Goal: Information Seeking & Learning: Learn about a topic

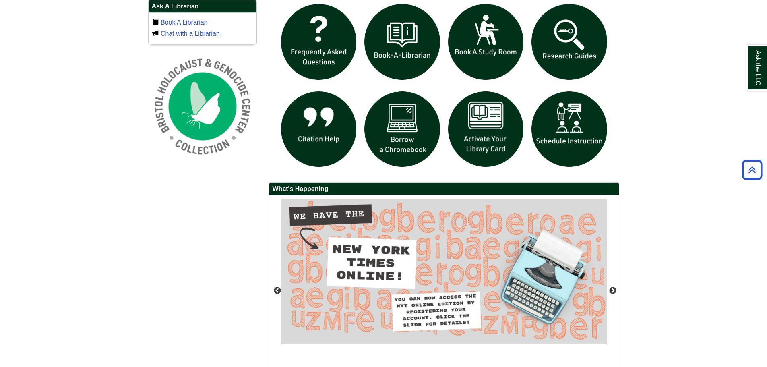
scroll to position [662, 0]
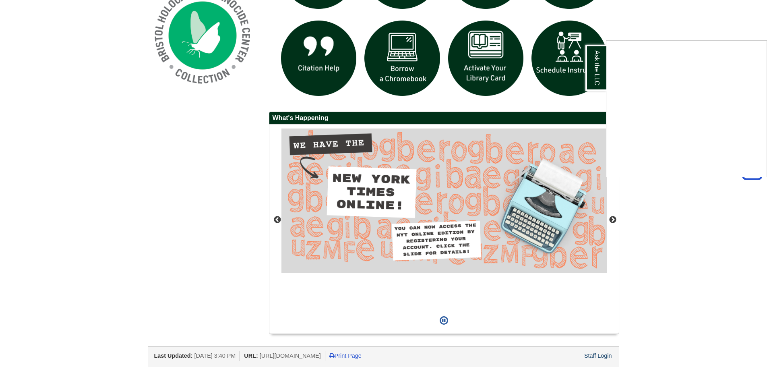
click at [605, 355] on div "Ask the LLC" at bounding box center [383, 183] width 767 height 367
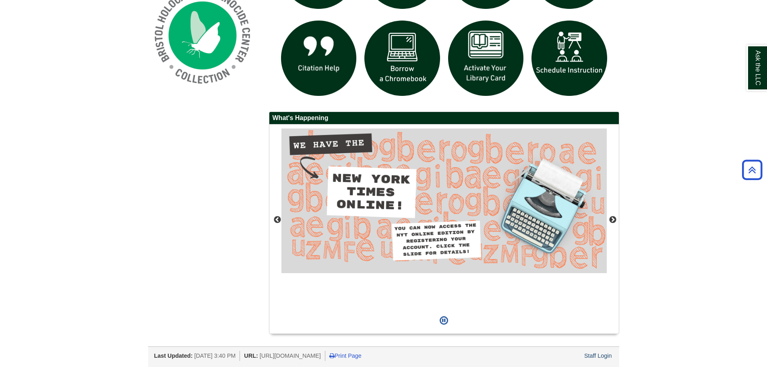
click at [600, 359] on div "Staff Login" at bounding box center [598, 356] width 30 height 10
click at [600, 355] on link "Staff Login" at bounding box center [598, 355] width 28 height 6
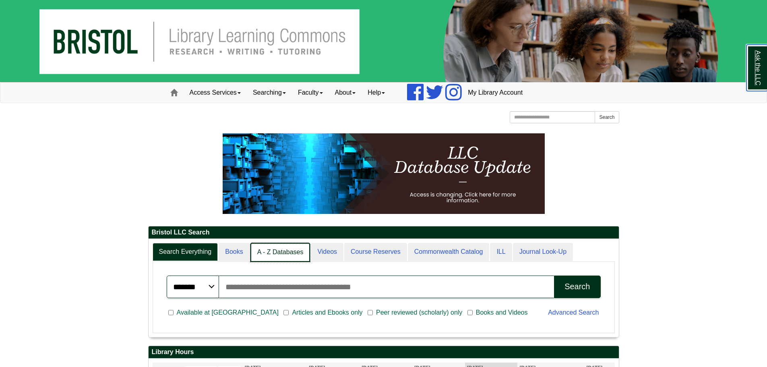
scroll to position [98, 470]
click at [267, 254] on link "A - Z Databases" at bounding box center [280, 252] width 60 height 19
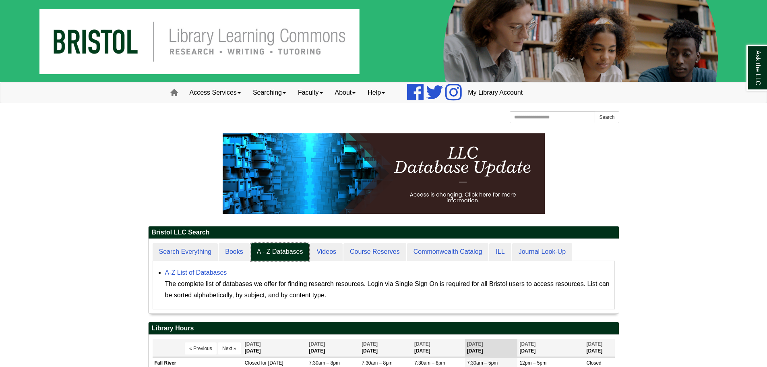
scroll to position [74, 470]
click at [220, 278] on div "The complete list of databases we offer for finding research resources. Login v…" at bounding box center [387, 289] width 445 height 23
click at [220, 274] on link "A-Z List of Databases" at bounding box center [196, 272] width 62 height 7
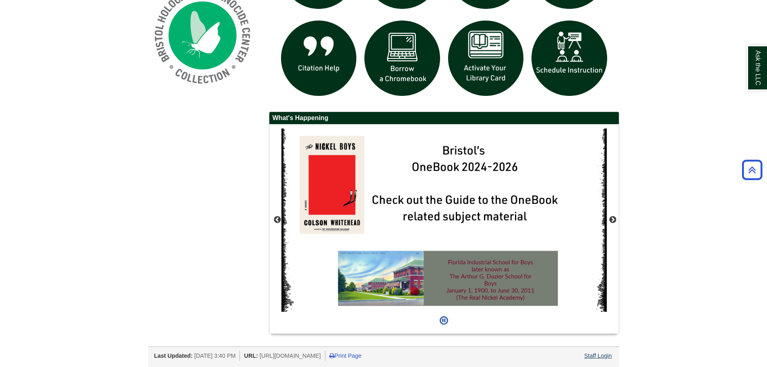
drag, startPoint x: 588, startPoint y: 350, endPoint x: 592, endPoint y: 353, distance: 4.9
click at [588, 350] on div "Last Updated: Aug 20, 2025 3:40 PM URL: https://libguides.bristolcc.edu/home Pr…" at bounding box center [386, 355] width 465 height 12
click at [593, 353] on link "Staff Login" at bounding box center [598, 355] width 28 height 6
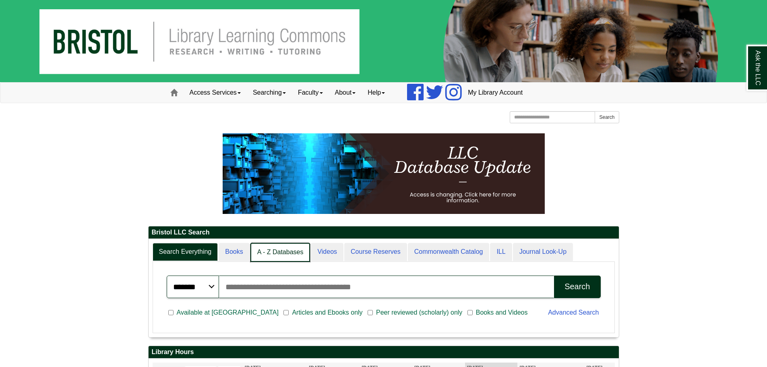
click at [281, 254] on link "A - Z Databases" at bounding box center [280, 252] width 60 height 19
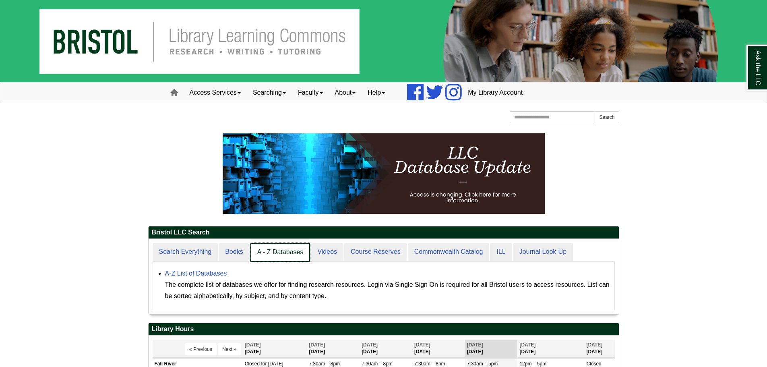
scroll to position [4, 4]
click at [253, 244] on link "A - Z Databases" at bounding box center [280, 252] width 59 height 18
click at [242, 250] on link "Books" at bounding box center [234, 252] width 31 height 19
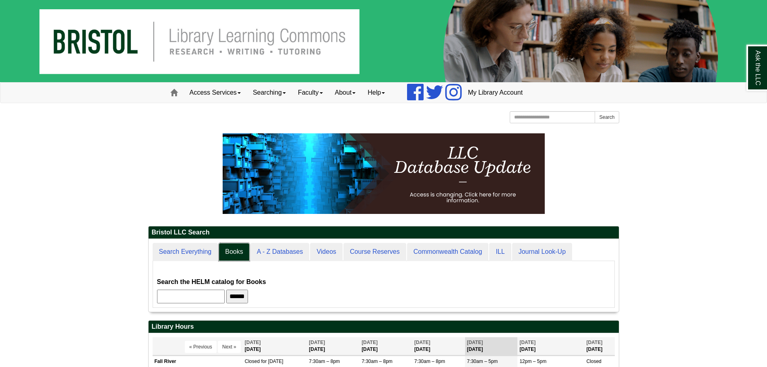
scroll to position [73, 470]
click at [248, 300] on input "******" at bounding box center [237, 296] width 22 height 14
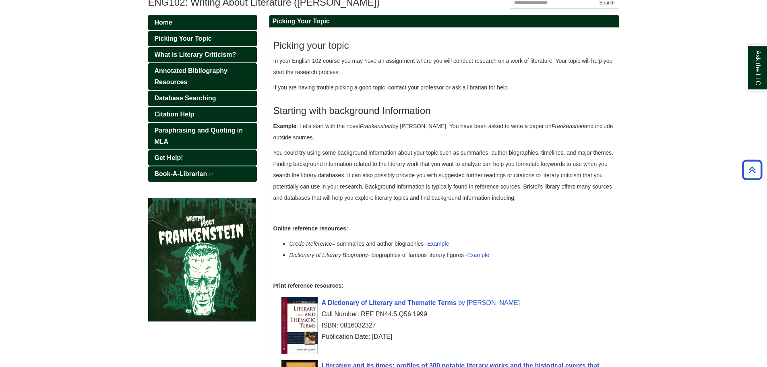
scroll to position [118, 0]
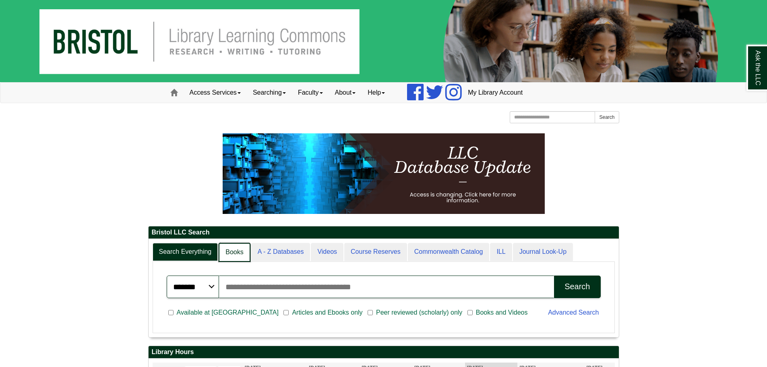
scroll to position [4, 4]
click at [262, 250] on link "A - Z Databases" at bounding box center [280, 252] width 60 height 19
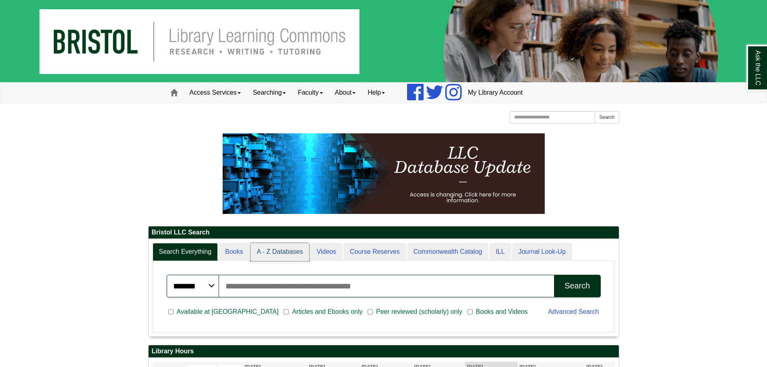
scroll to position [74, 470]
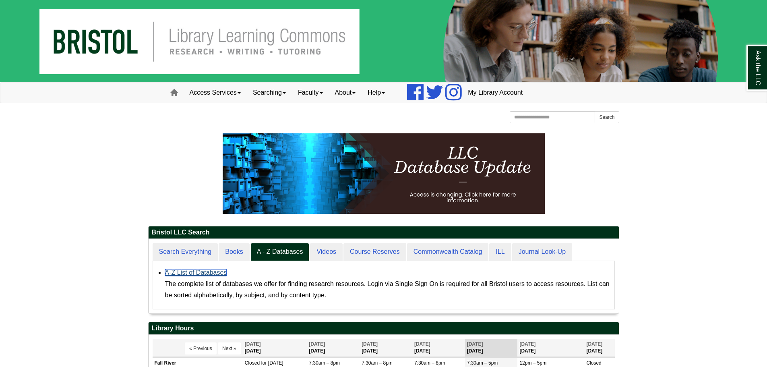
click at [213, 272] on link "A-Z List of Databases" at bounding box center [196, 272] width 62 height 7
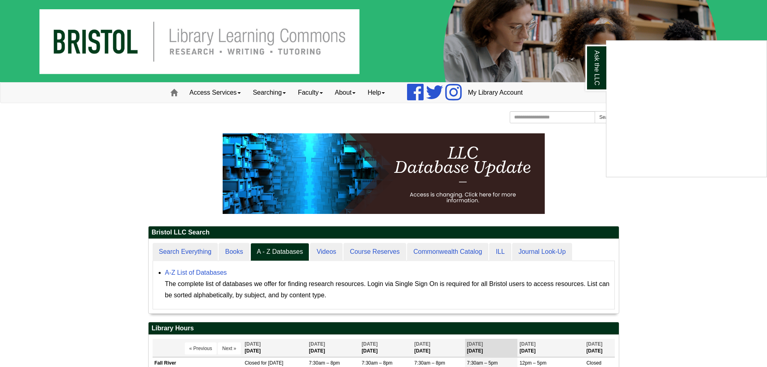
click at [383, 169] on div "Ask the LLC" at bounding box center [383, 183] width 767 height 367
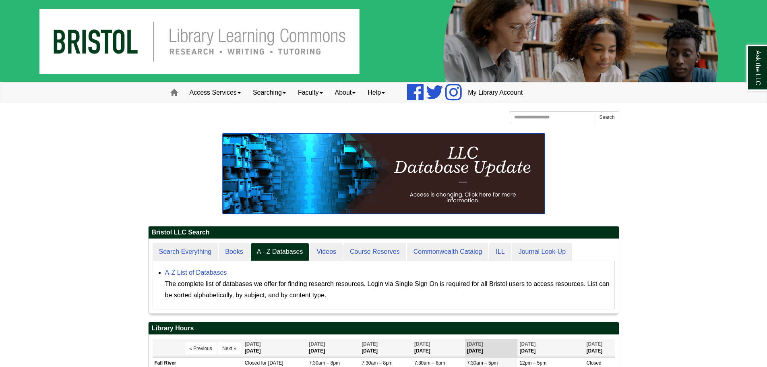
click at [383, 170] on img at bounding box center [384, 173] width 322 height 81
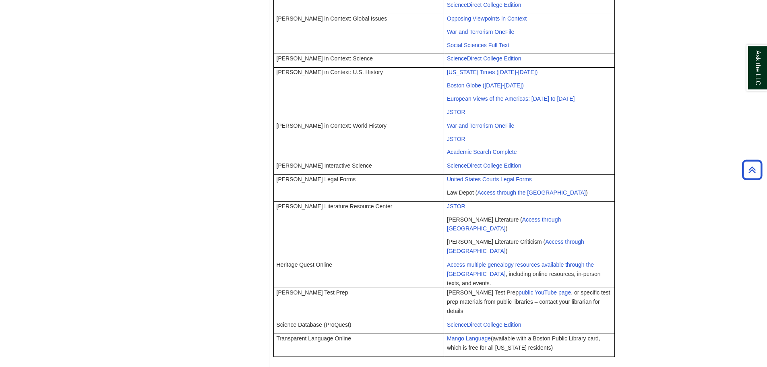
scroll to position [549, 0]
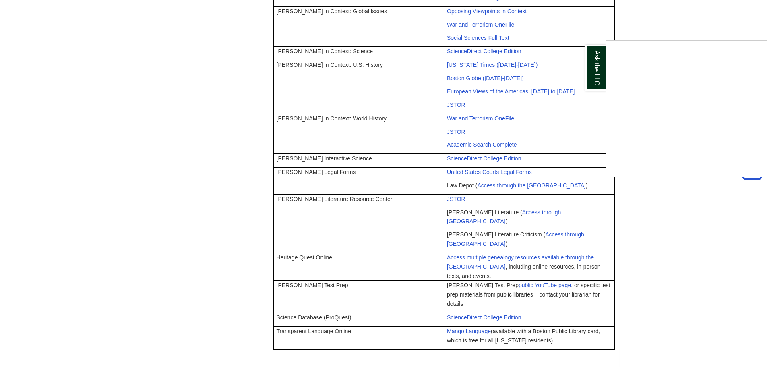
click at [471, 199] on div "Ask the LLC" at bounding box center [383, 183] width 767 height 367
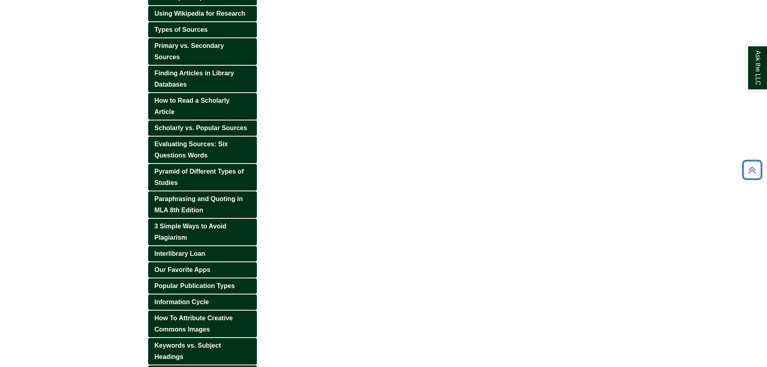
scroll to position [256, 0]
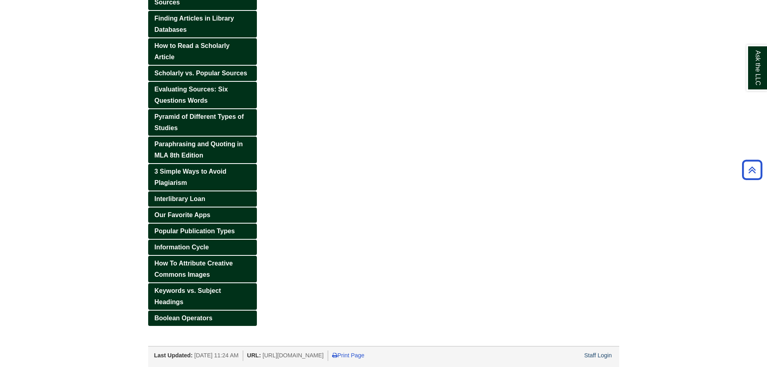
drag, startPoint x: 335, startPoint y: 168, endPoint x: 328, endPoint y: 173, distance: 8.9
click at [335, 168] on div "Home The Research Process Brainstorming Ideas From topic to question Using Wiki…" at bounding box center [383, 116] width 483 height 459
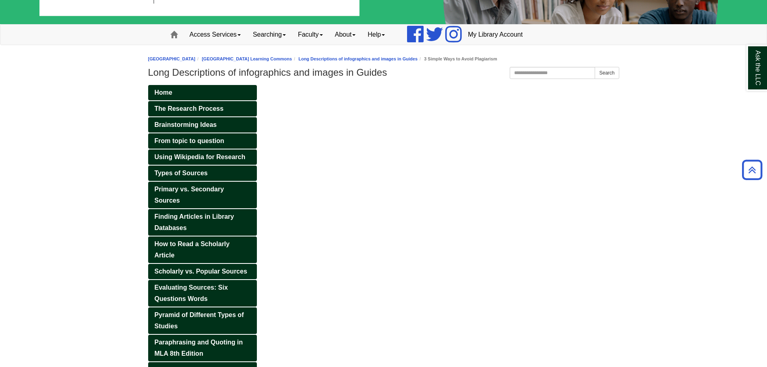
scroll to position [55, 0]
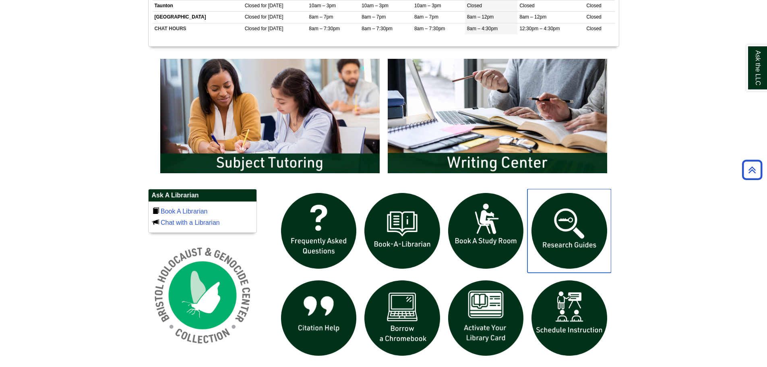
click at [558, 218] on img "slideshow" at bounding box center [569, 231] width 84 height 84
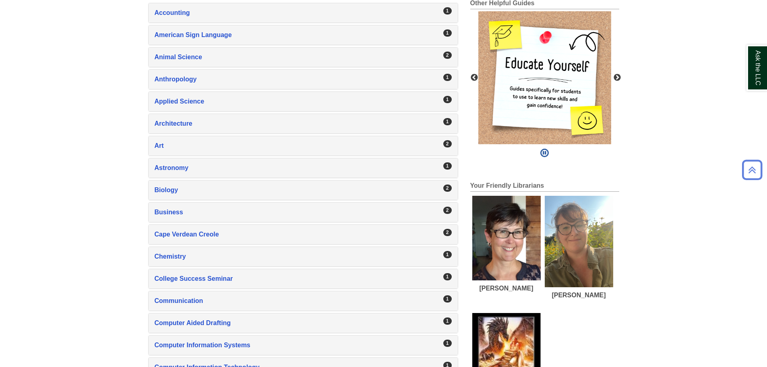
scroll to position [81, 0]
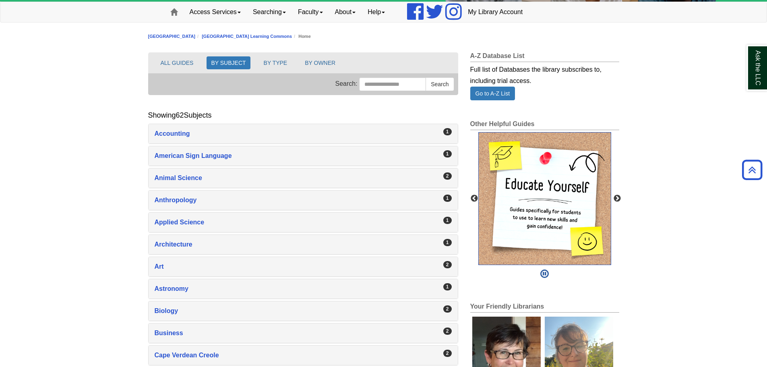
click at [540, 161] on img "slideshow" at bounding box center [544, 198] width 133 height 133
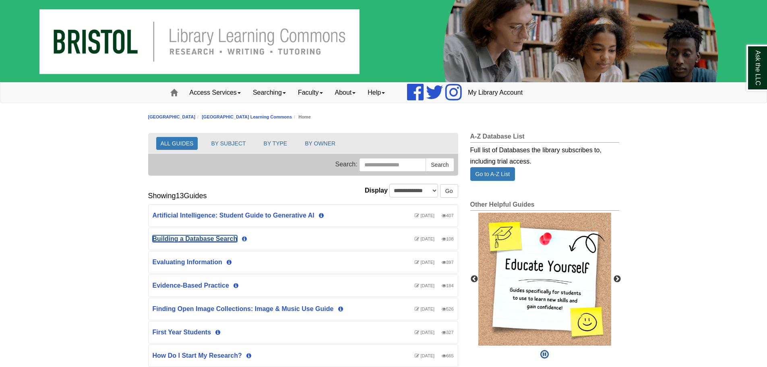
click at [214, 239] on link "Building a Database Search" at bounding box center [195, 238] width 85 height 7
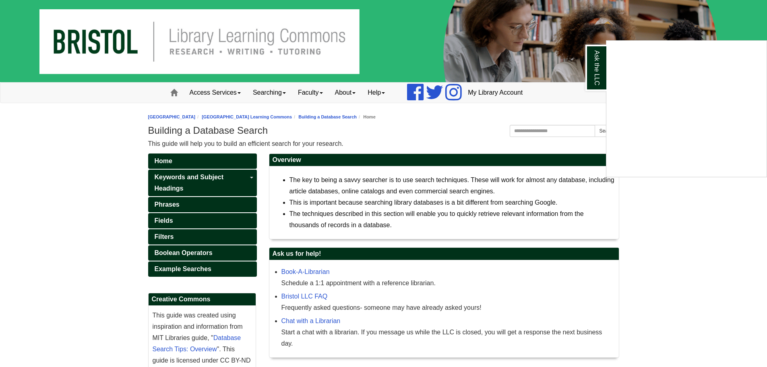
click at [382, 145] on div "Ask the LLC" at bounding box center [383, 183] width 767 height 367
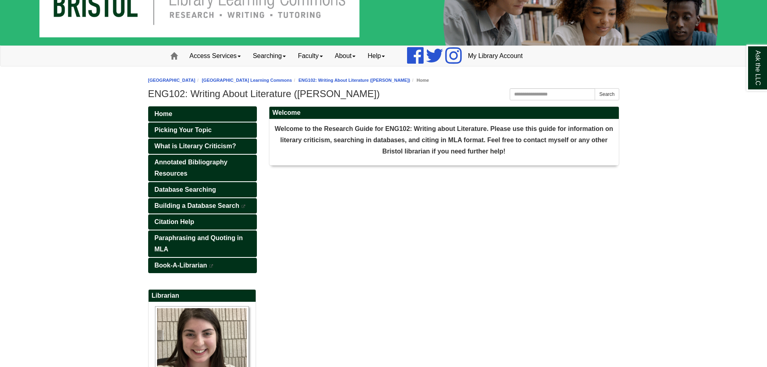
scroll to position [81, 0]
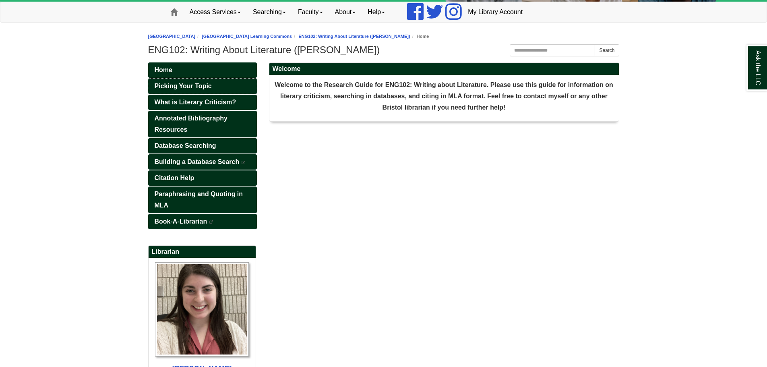
click at [211, 84] on span "Picking Your Topic" at bounding box center [183, 86] width 57 height 7
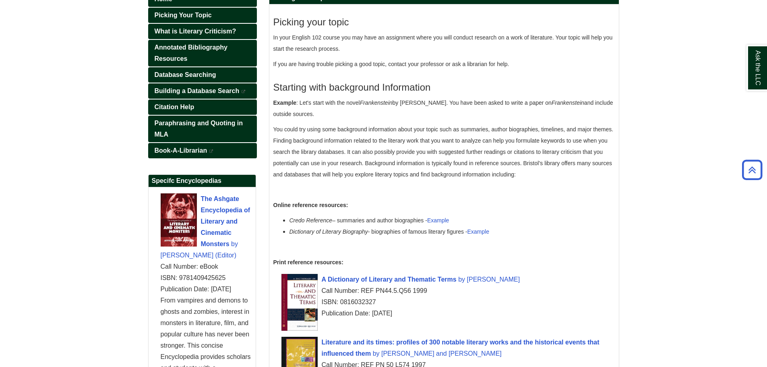
scroll to position [39, 0]
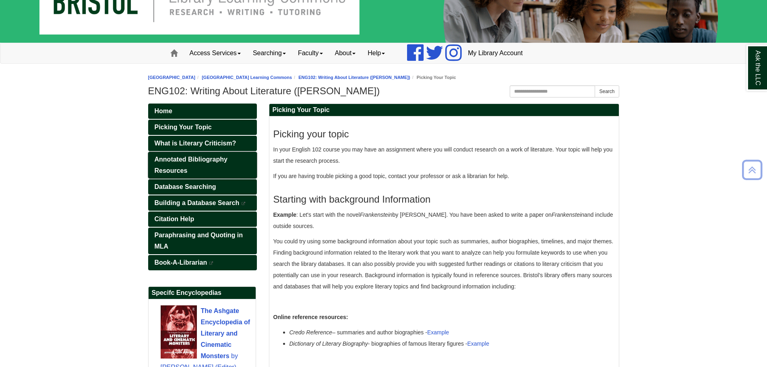
click at [202, 152] on link "Annotated Bibliography Resources" at bounding box center [202, 165] width 109 height 27
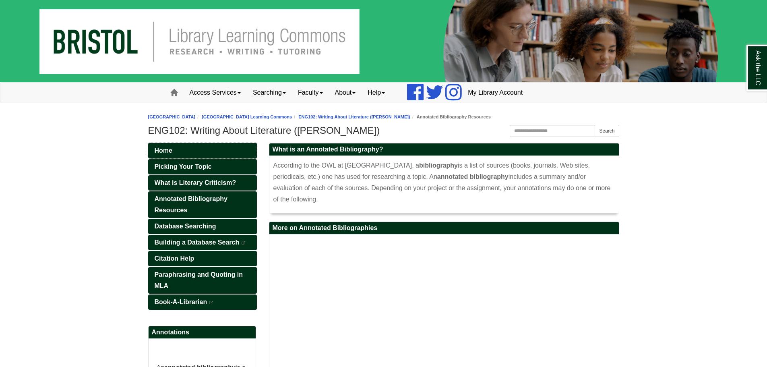
click at [210, 144] on link "Home" at bounding box center [202, 150] width 109 height 15
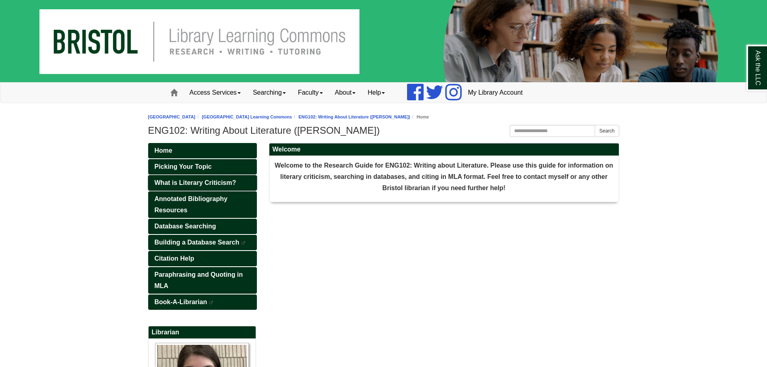
click at [208, 182] on span "What is Literary Criticism?" at bounding box center [196, 182] width 82 height 7
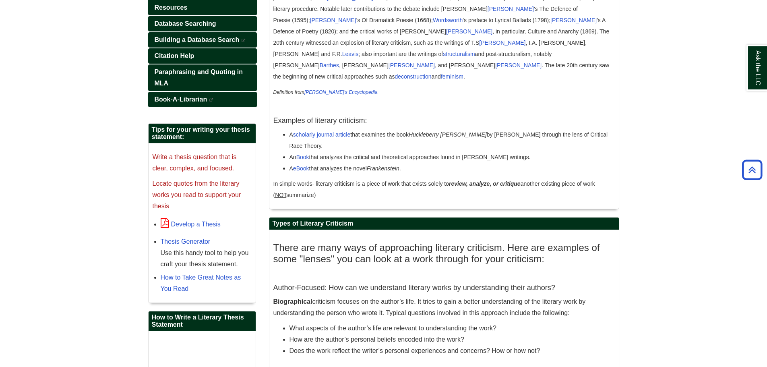
scroll to position [41, 0]
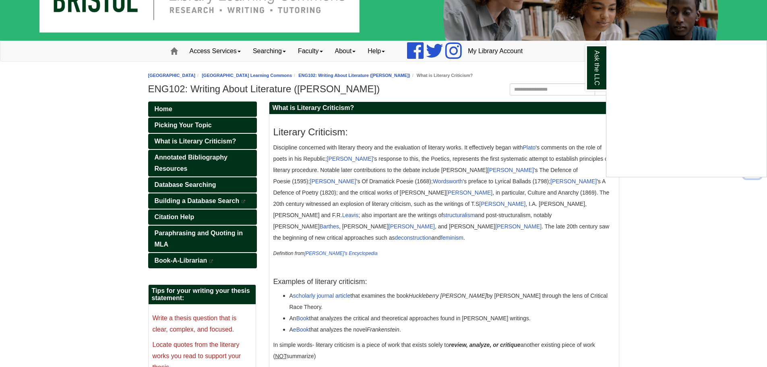
click at [186, 162] on div "Ask the LLC" at bounding box center [383, 183] width 767 height 367
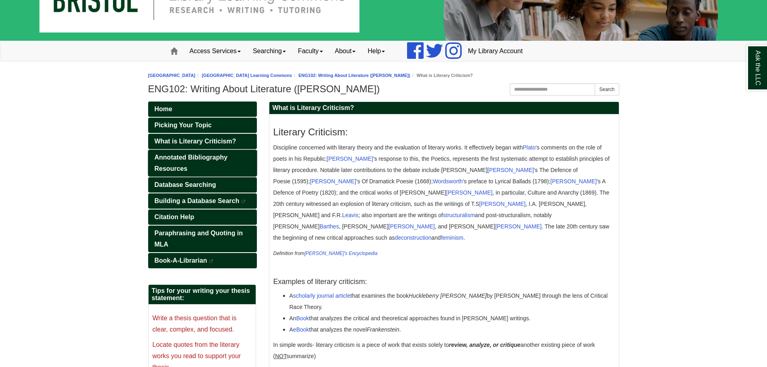
click at [186, 163] on link "Annotated Bibliography Resources" at bounding box center [202, 163] width 109 height 27
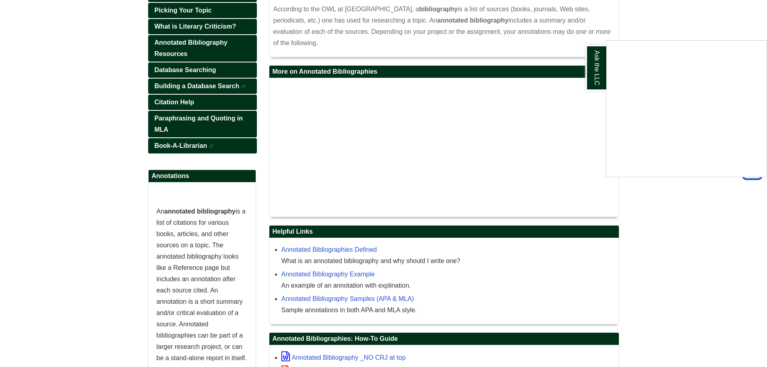
scroll to position [70, 0]
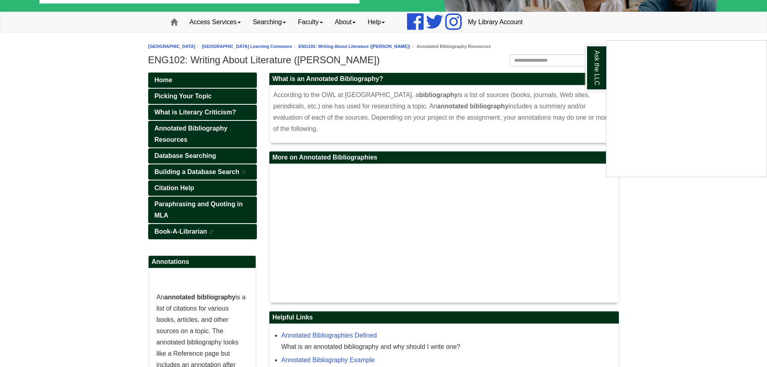
click at [188, 150] on div "Ask the LLC" at bounding box center [383, 183] width 767 height 367
click at [192, 153] on span "Database Searching" at bounding box center [186, 155] width 62 height 7
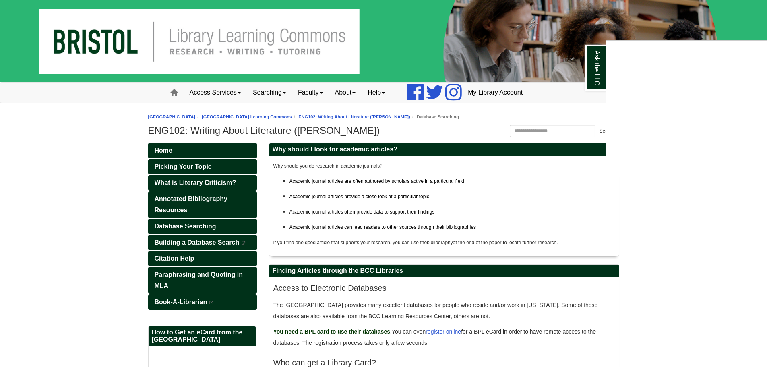
click at [123, 239] on div "Ask the LLC" at bounding box center [383, 183] width 767 height 367
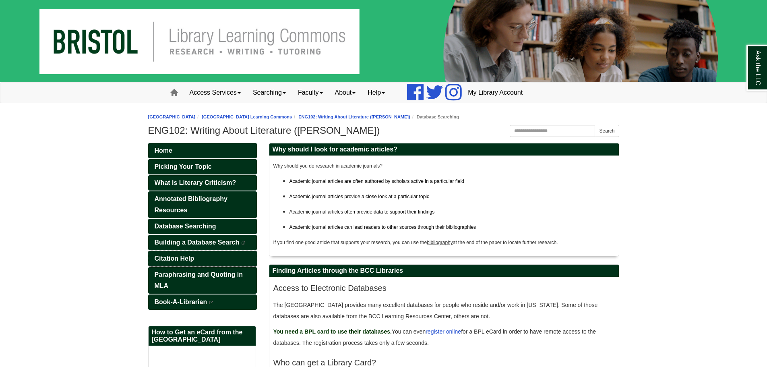
click at [170, 259] on span "Citation Help" at bounding box center [175, 258] width 40 height 7
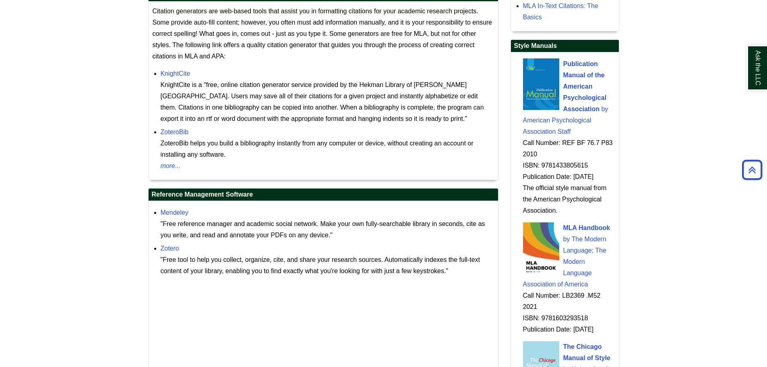
scroll to position [845, 0]
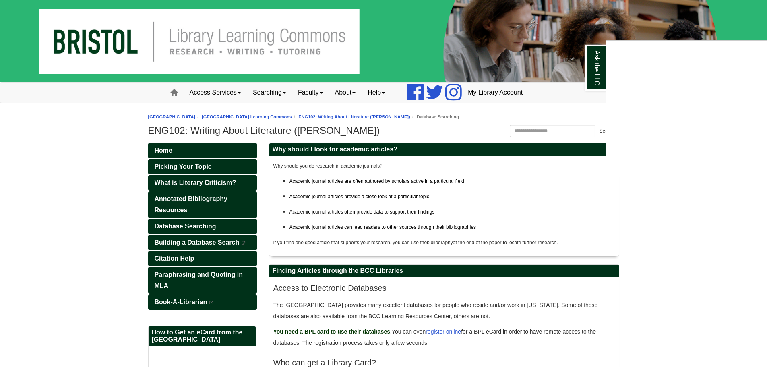
click at [241, 150] on div "Ask the LLC" at bounding box center [383, 183] width 767 height 367
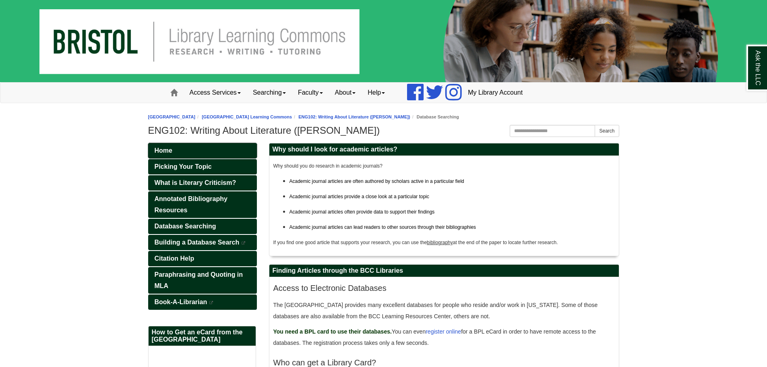
click at [238, 150] on link "Home" at bounding box center [202, 150] width 109 height 15
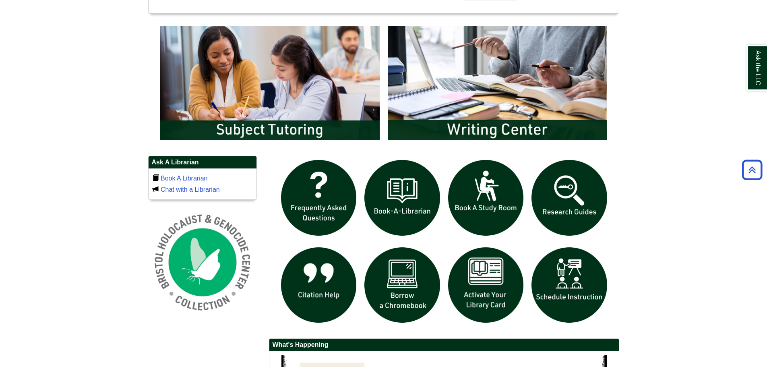
scroll to position [443, 0]
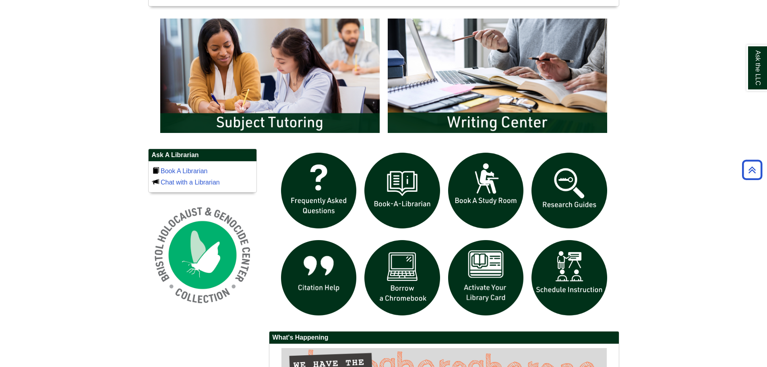
click at [0, 0] on div "Ask the LLC" at bounding box center [0, 0] width 0 height 0
click at [593, 198] on img "slideshow" at bounding box center [569, 191] width 84 height 84
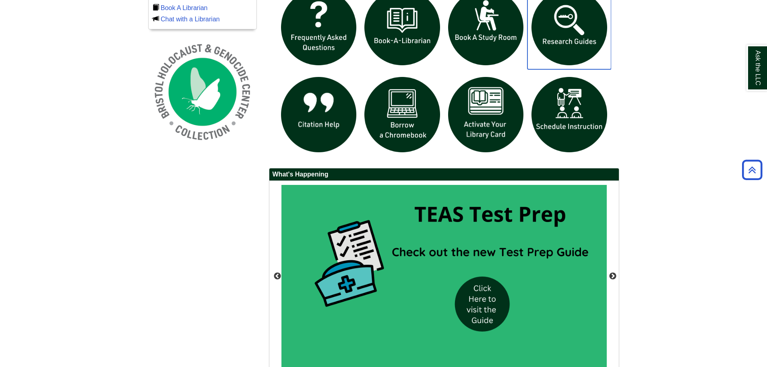
scroll to position [662, 0]
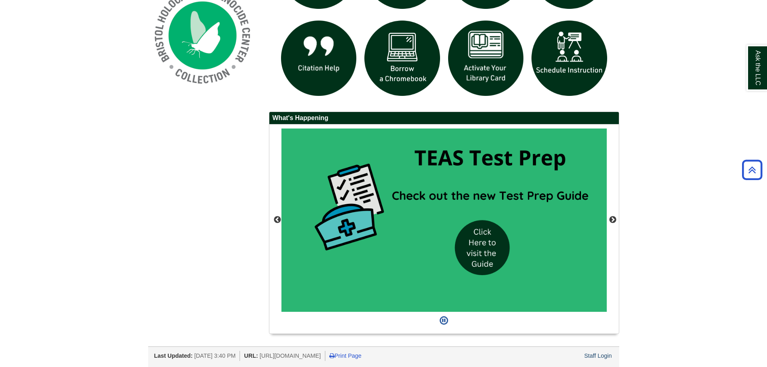
click at [146, 226] on div "Ask A Librarian Book A Librarian Chat with a Librarian" at bounding box center [383, 135] width 483 height 413
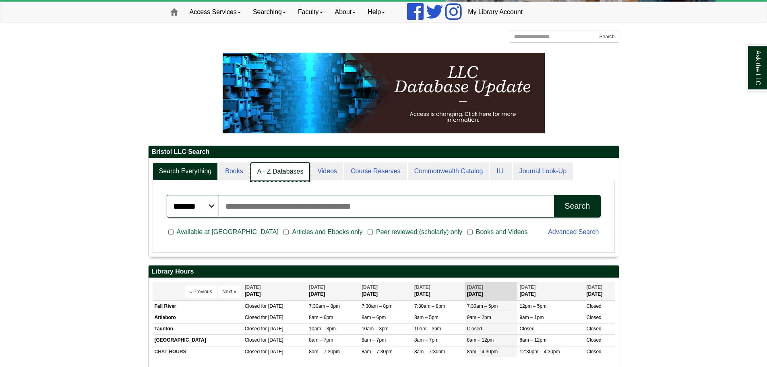
scroll to position [4, 4]
click at [277, 170] on link "A - Z Databases" at bounding box center [280, 171] width 60 height 19
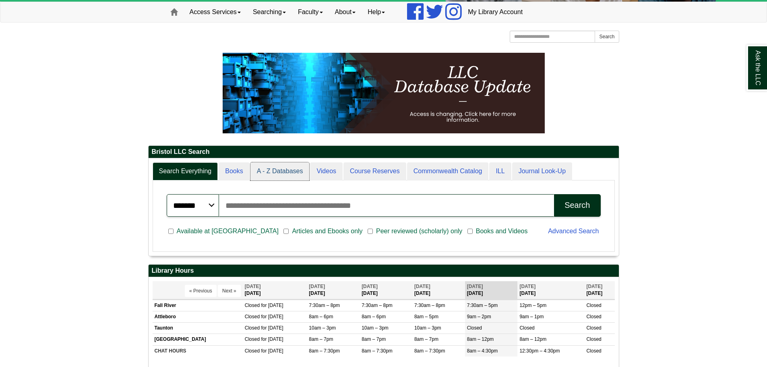
scroll to position [74, 470]
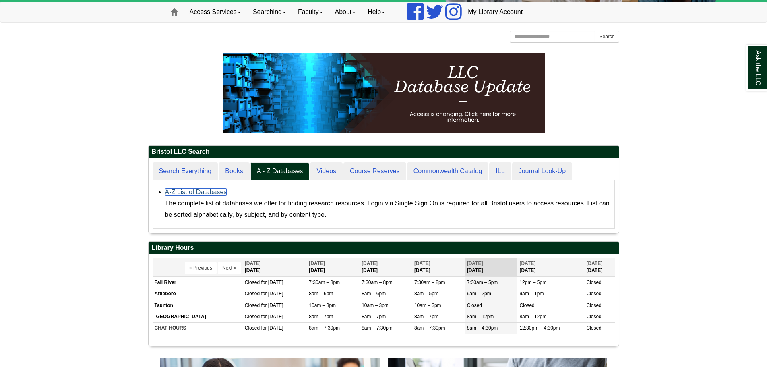
click at [191, 193] on link "A-Z List of Databases" at bounding box center [196, 191] width 62 height 7
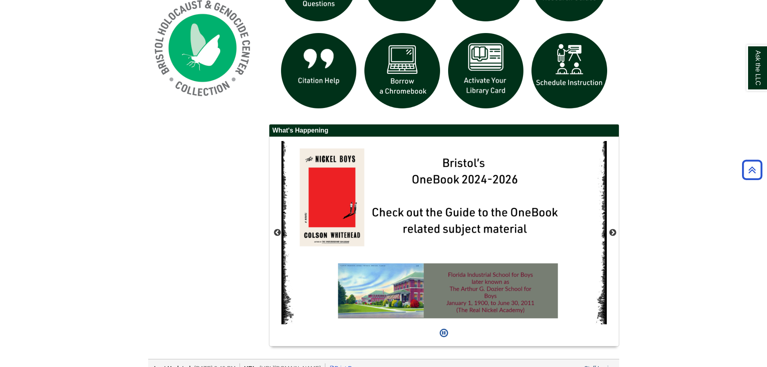
scroll to position [639, 0]
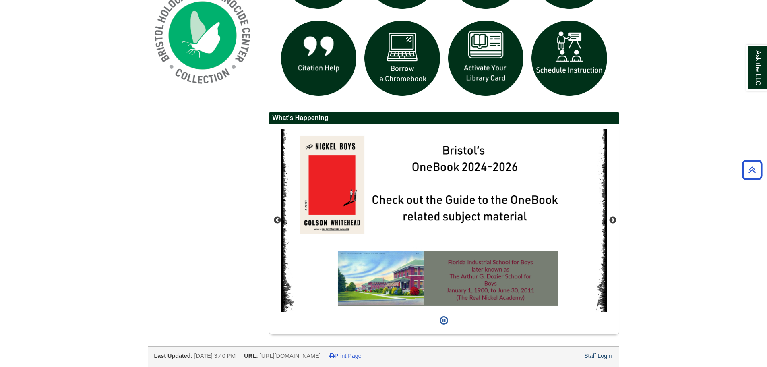
drag, startPoint x: 601, startPoint y: 365, endPoint x: 601, endPoint y: 356, distance: 8.9
click at [601, 365] on div "Last Updated: Aug 20, 2025 3:40 PM URL: https://libguides.bristolcc.edu/home Pr…" at bounding box center [383, 356] width 471 height 21
click at [601, 356] on link "Staff Login" at bounding box center [598, 355] width 28 height 6
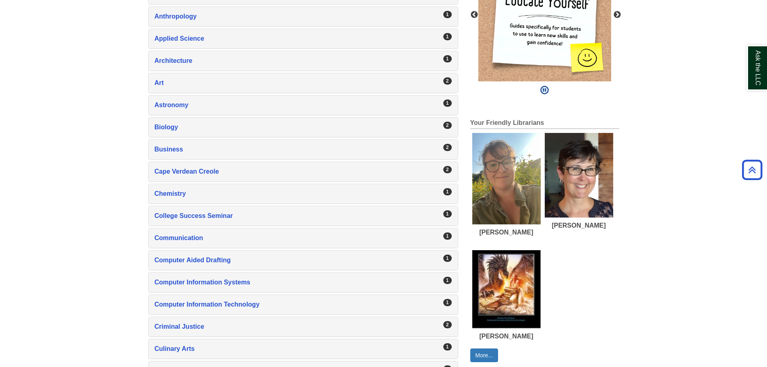
scroll to position [362, 0]
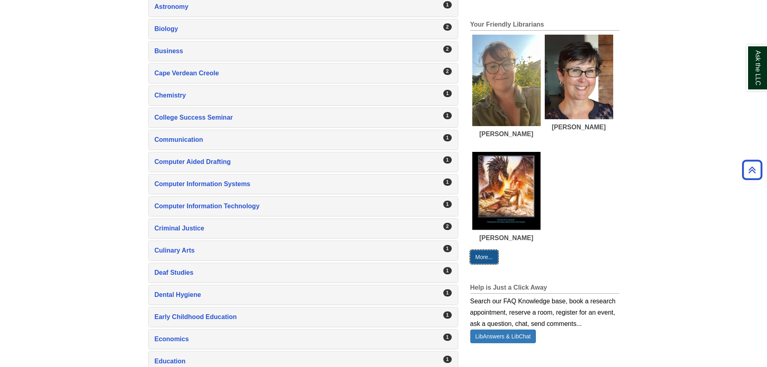
click at [484, 252] on link "More..." at bounding box center [484, 257] width 28 height 14
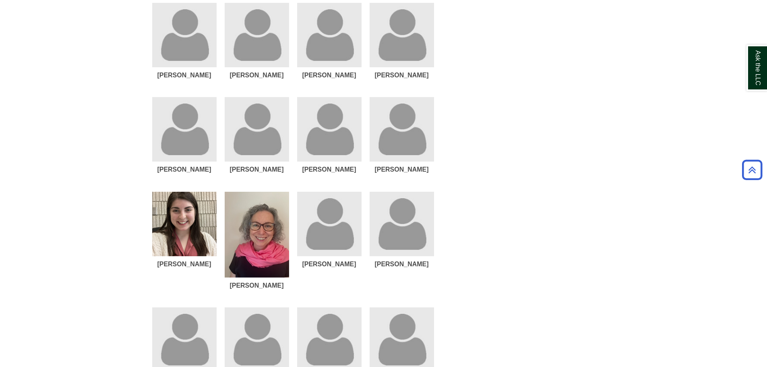
scroll to position [656, 0]
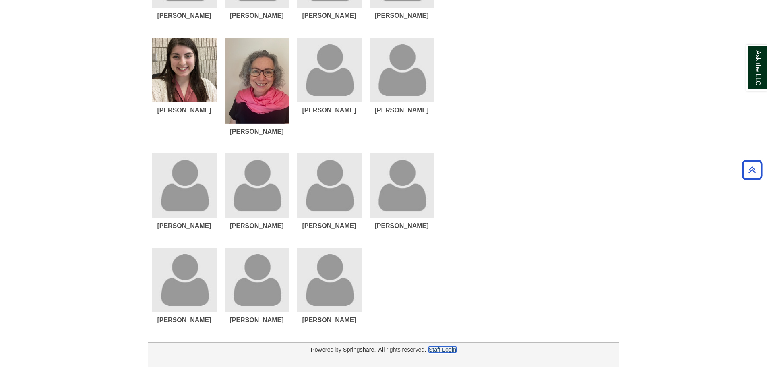
click at [435, 349] on link "Staff Login" at bounding box center [443, 349] width 28 height 6
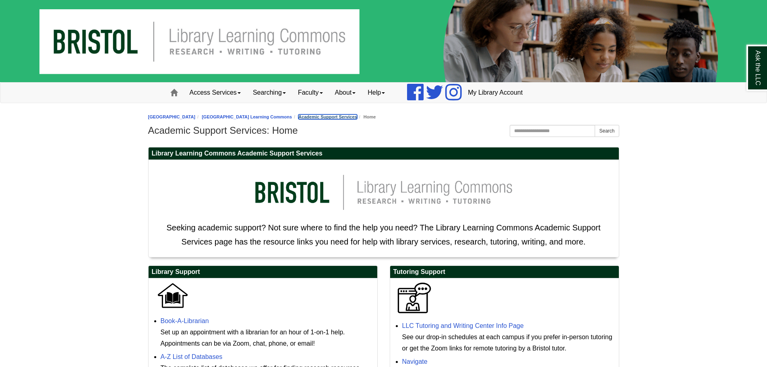
click at [357, 116] on link "Academic Support Services" at bounding box center [327, 116] width 59 height 5
click at [292, 119] on li "[GEOGRAPHIC_DATA] Learning Commons" at bounding box center [243, 117] width 97 height 8
click at [292, 117] on link "[GEOGRAPHIC_DATA] Learning Commons" at bounding box center [247, 116] width 90 height 5
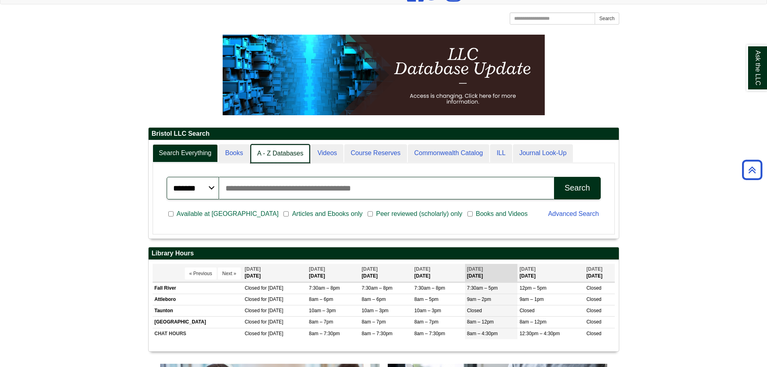
scroll to position [4, 4]
click at [305, 156] on link "A - Z Databases" at bounding box center [280, 153] width 60 height 19
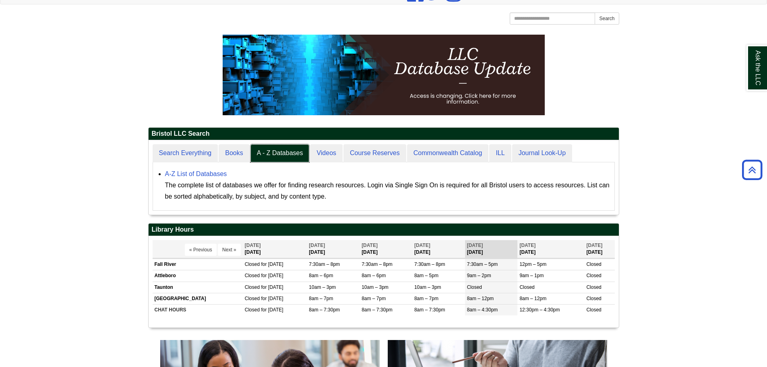
scroll to position [74, 470]
click at [176, 172] on link "A-Z List of Databases" at bounding box center [196, 173] width 62 height 7
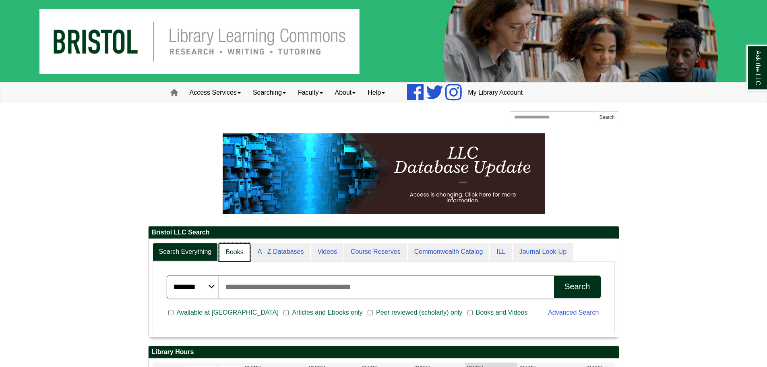
click at [234, 249] on link "Books" at bounding box center [234, 252] width 31 height 19
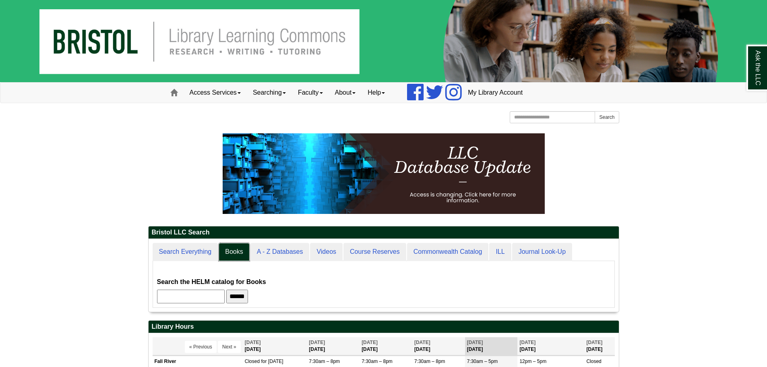
scroll to position [73, 470]
drag, startPoint x: 254, startPoint y: 293, endPoint x: 160, endPoint y: 203, distance: 130.4
click at [151, 182] on p at bounding box center [383, 173] width 471 height 81
click at [248, 291] on input "******" at bounding box center [237, 296] width 22 height 14
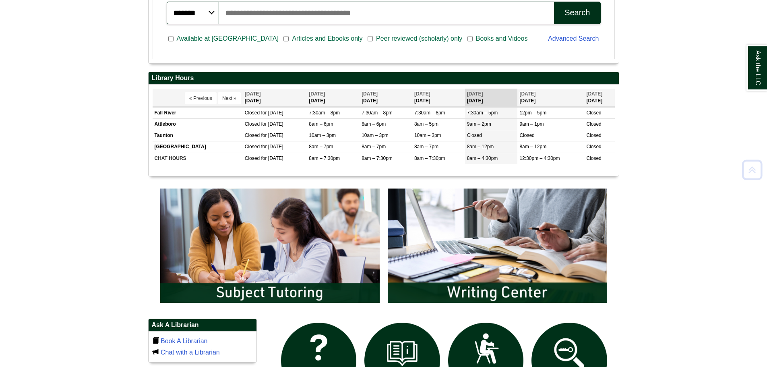
scroll to position [403, 0]
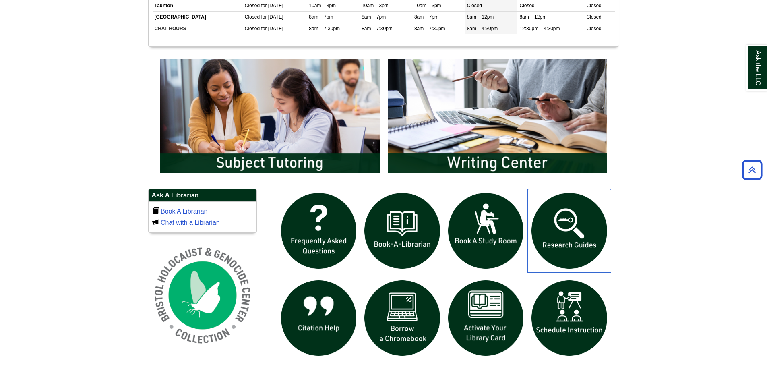
click at [545, 223] on img "slideshow" at bounding box center [569, 231] width 84 height 84
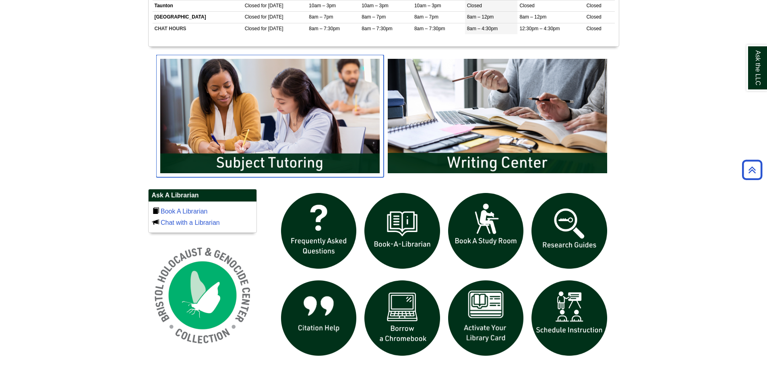
click at [257, 96] on img "slideshow" at bounding box center [269, 116] width 227 height 122
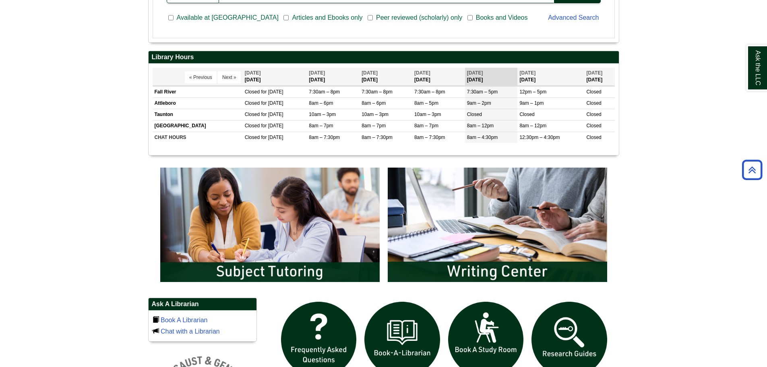
scroll to position [282, 0]
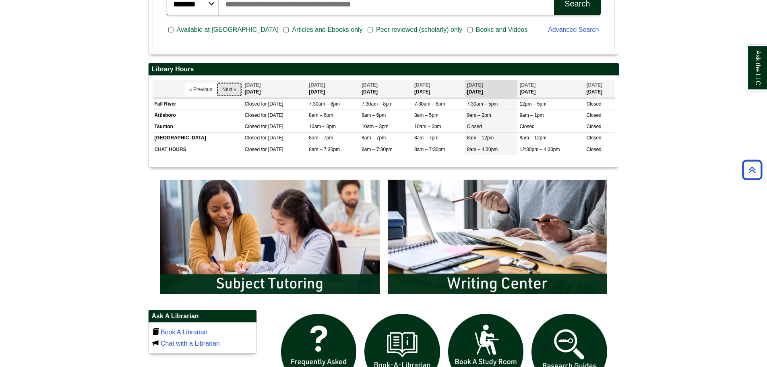
click at [229, 92] on button "Next »" at bounding box center [229, 89] width 23 height 12
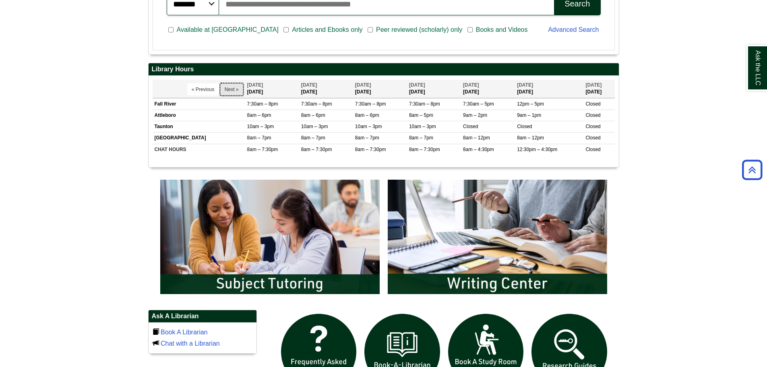
click at [232, 85] on button "Next »" at bounding box center [231, 89] width 23 height 12
click at [231, 86] on button "Next »" at bounding box center [231, 89] width 23 height 12
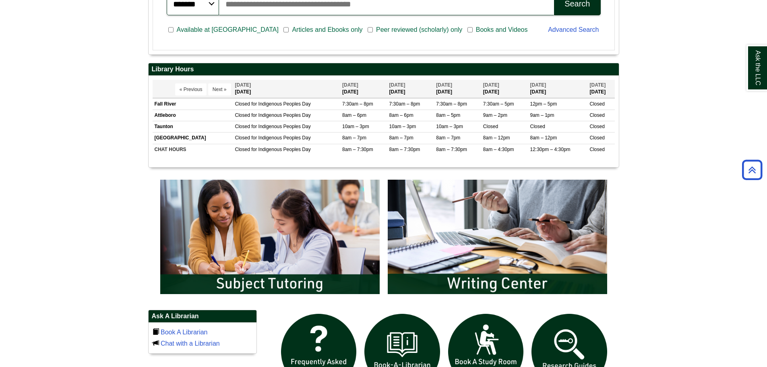
click at [231, 86] on th "« Previous Next »" at bounding box center [193, 89] width 81 height 18
click at [237, 80] on th "Oct 13 Monday" at bounding box center [286, 89] width 107 height 18
click at [182, 88] on button "« Previous" at bounding box center [191, 89] width 32 height 12
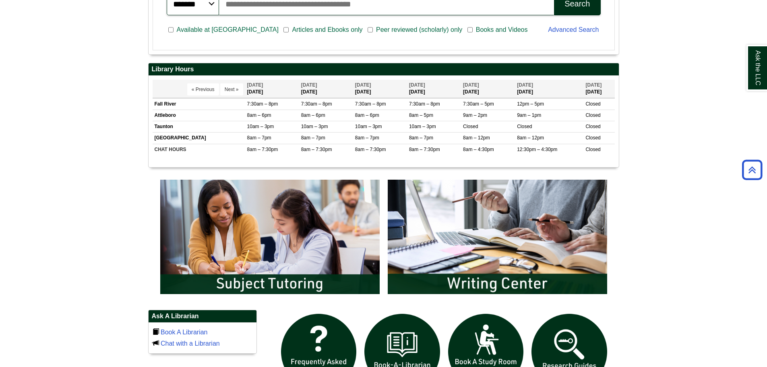
click at [182, 88] on th "« Previous Next »" at bounding box center [199, 89] width 93 height 18
click at [196, 89] on button "« Previous" at bounding box center [203, 89] width 32 height 12
click at [195, 88] on button "« Previous" at bounding box center [203, 89] width 32 height 12
click at [194, 88] on button "« Previous" at bounding box center [203, 89] width 32 height 12
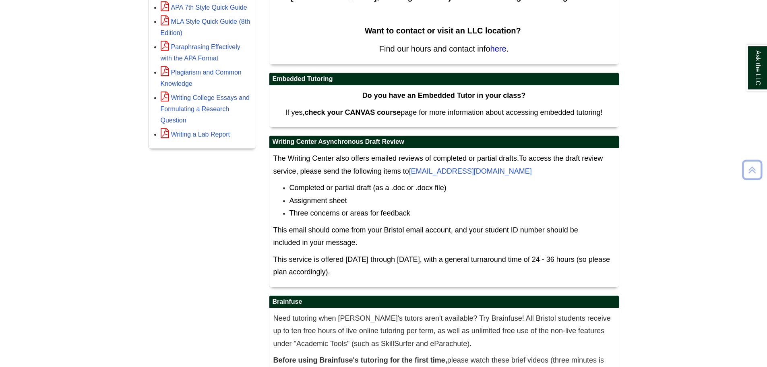
scroll to position [402, 0]
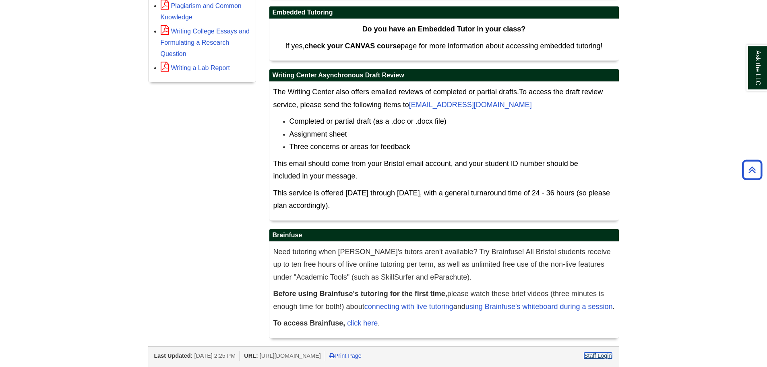
click at [595, 357] on link "Staff Login" at bounding box center [598, 355] width 28 height 6
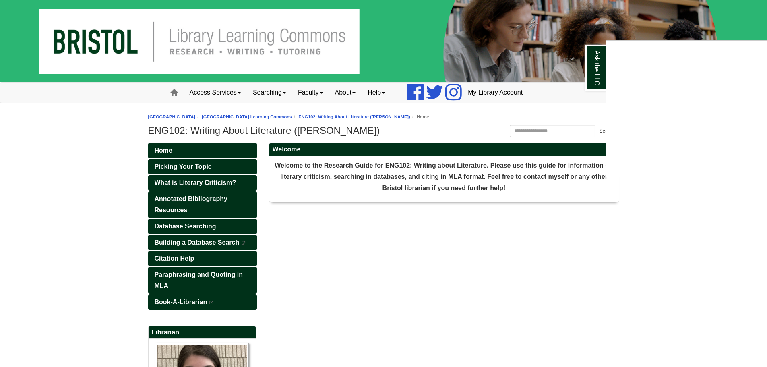
click at [124, 214] on div "Ask the LLC" at bounding box center [383, 183] width 767 height 367
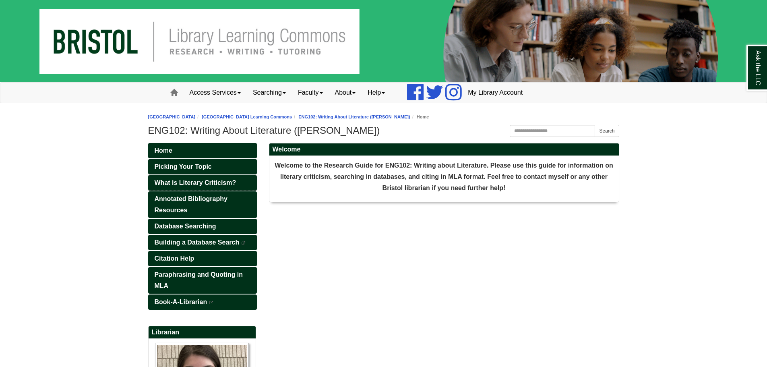
click at [217, 184] on span "What is Literary Criticism?" at bounding box center [196, 182] width 82 height 7
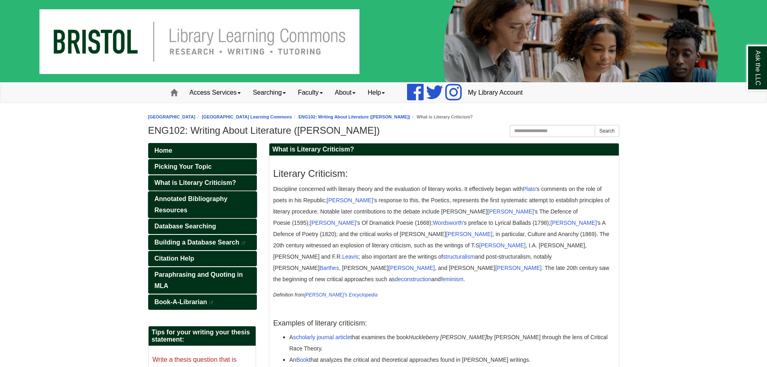
click at [225, 208] on link "Annotated Bibliography Resources" at bounding box center [202, 204] width 109 height 27
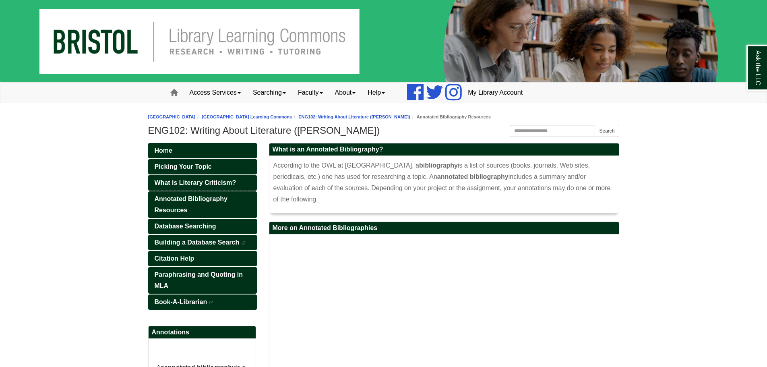
click at [223, 185] on span "What is Literary Criticism?" at bounding box center [196, 182] width 82 height 7
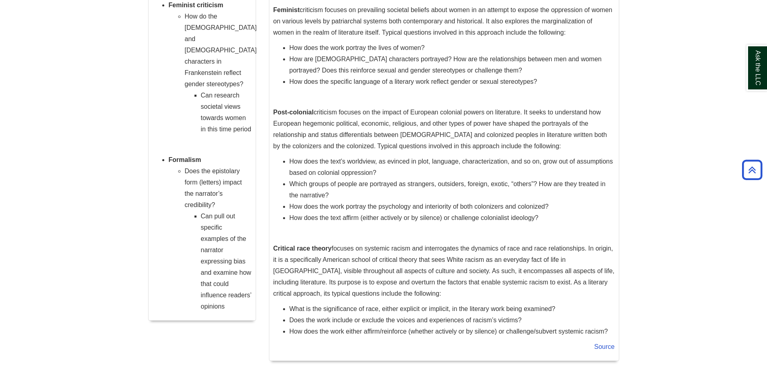
scroll to position [1048, 0]
